Goal: Entertainment & Leisure: Consume media (video, audio)

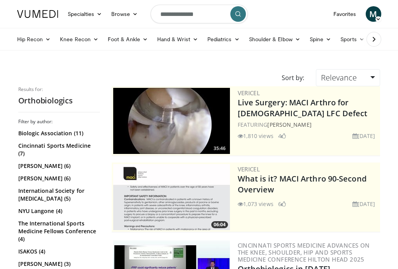
scroll to position [361, 1]
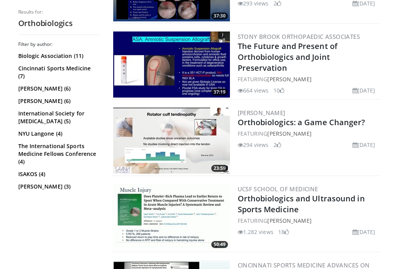
click at [175, 137] on img at bounding box center [171, 141] width 117 height 66
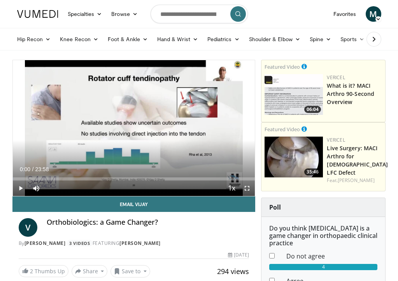
click at [249, 187] on span "Video Player" at bounding box center [247, 189] width 16 height 16
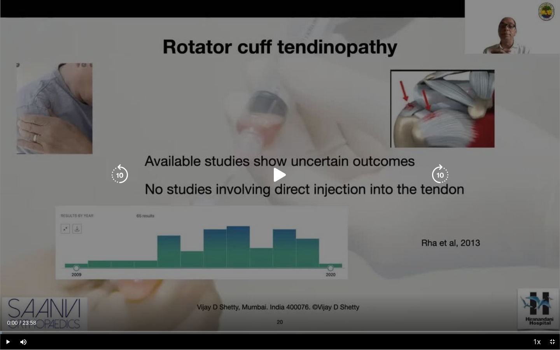
click at [278, 173] on icon "Video Player" at bounding box center [280, 175] width 22 height 22
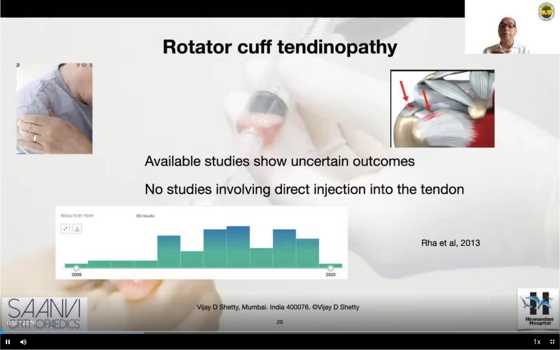
click at [9, 281] on span "Video Player" at bounding box center [8, 342] width 16 height 16
click at [8, 281] on span "Video Player" at bounding box center [8, 342] width 16 height 16
click at [9, 281] on span "Video Player" at bounding box center [8, 342] width 16 height 16
click at [8, 281] on span "Video Player" at bounding box center [8, 342] width 16 height 16
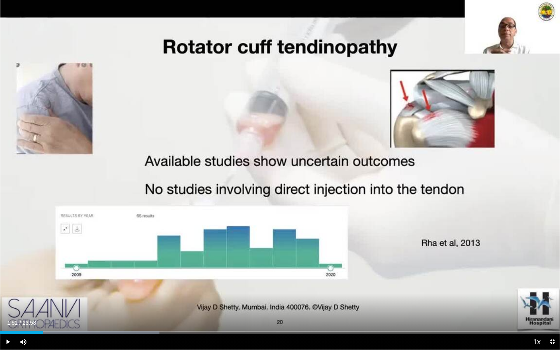
click at [8, 281] on span "Video Player" at bounding box center [8, 342] width 16 height 16
click at [7, 281] on span "Video Player" at bounding box center [8, 342] width 16 height 16
click at [9, 281] on span "Video Player" at bounding box center [8, 342] width 16 height 16
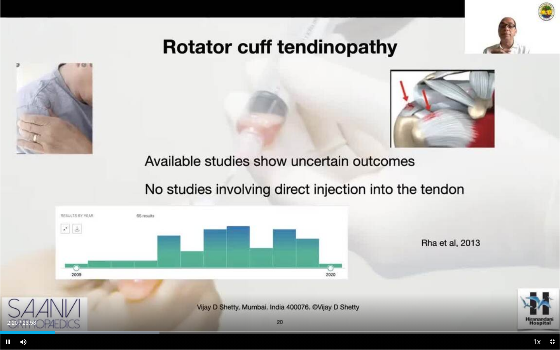
click at [7, 281] on span "Video Player" at bounding box center [8, 342] width 16 height 16
click at [8, 281] on span "Video Player" at bounding box center [8, 342] width 16 height 16
click at [7, 281] on span "Video Player" at bounding box center [8, 342] width 16 height 16
click at [9, 281] on span "Video Player" at bounding box center [8, 342] width 16 height 16
click at [8, 281] on span "Video Player" at bounding box center [8, 342] width 16 height 16
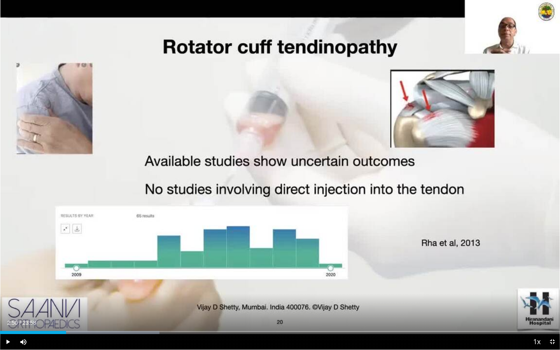
click at [8, 281] on span "Video Player" at bounding box center [8, 342] width 16 height 16
click at [9, 281] on span "Video Player" at bounding box center [8, 342] width 16 height 16
